Goal: Book appointment/travel/reservation

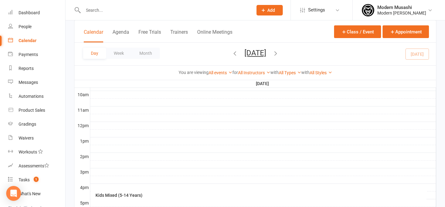
scroll to position [275, 0]
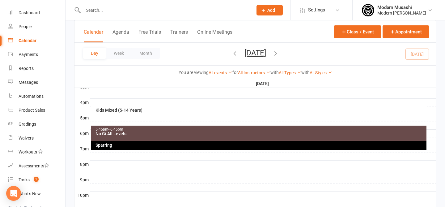
click at [200, 136] on div "5:45pm - 6:45pm No Gi All Levels" at bounding box center [259, 133] width 336 height 15
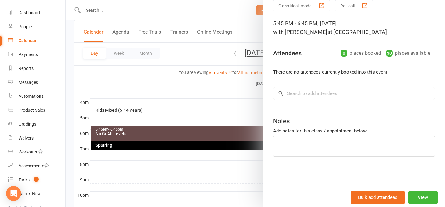
scroll to position [0, 0]
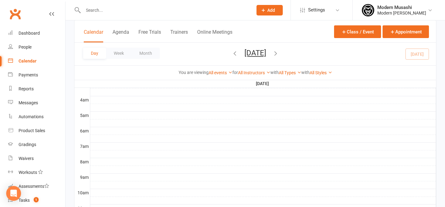
scroll to position [308, 0]
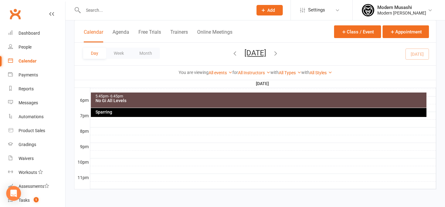
click at [117, 98] on div "No Gi All Levels" at bounding box center [260, 100] width 331 height 4
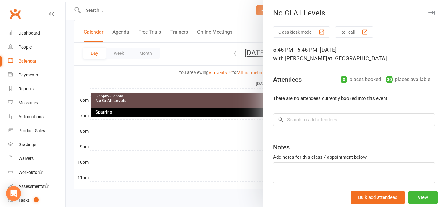
scroll to position [26, 0]
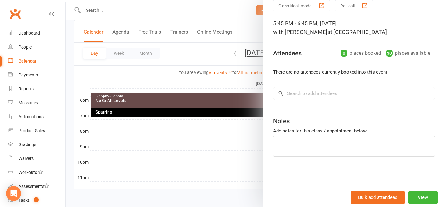
click at [183, 168] on div at bounding box center [256, 103] width 380 height 207
